Goal: Information Seeking & Learning: Compare options

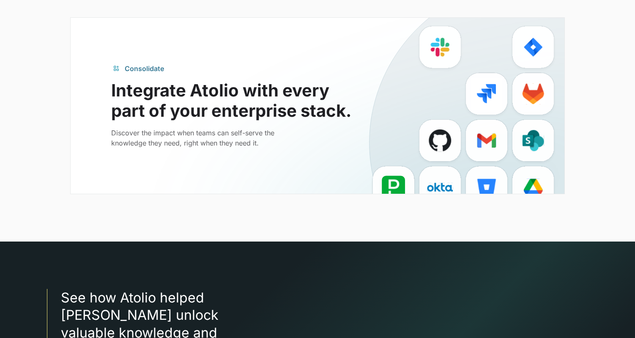
scroll to position [2103, 0]
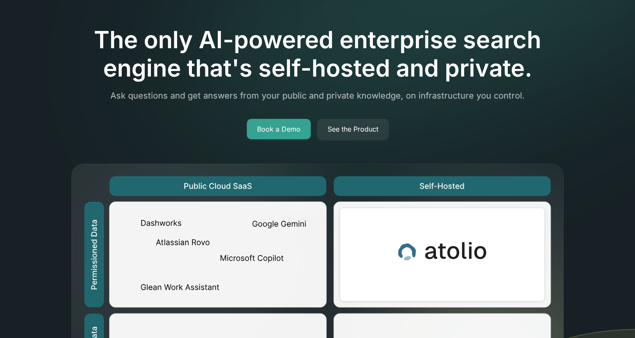
scroll to position [41, 0]
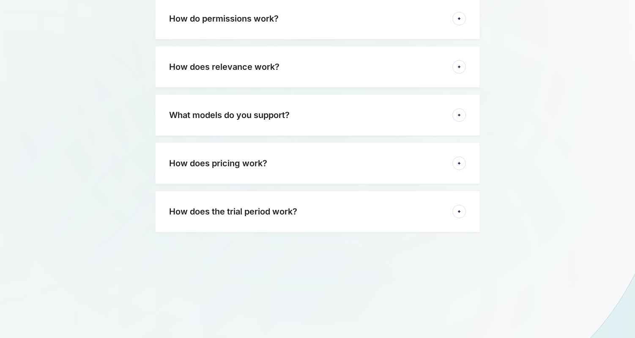
scroll to position [1530, 0]
